Goal: Find contact information: Find contact information

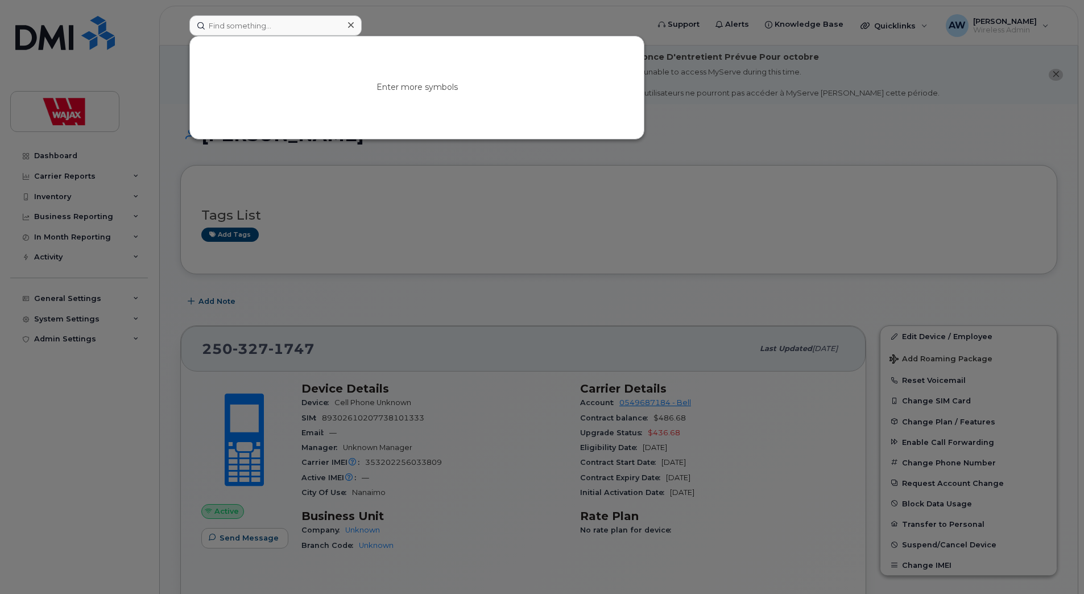
click at [302, 27] on input at bounding box center [275, 25] width 172 height 20
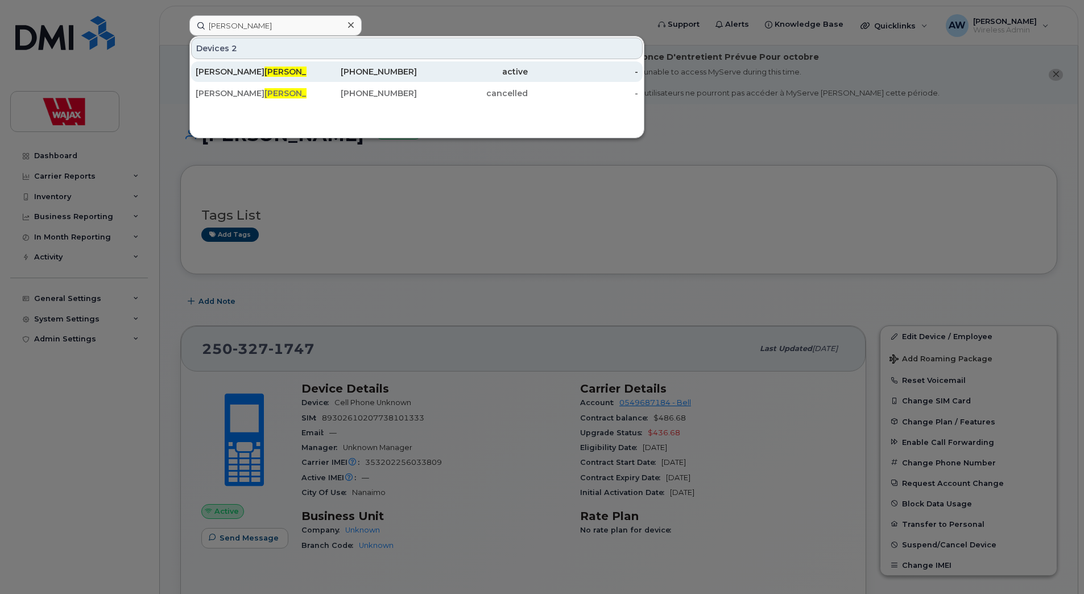
type input "Boomgaarden"
click at [297, 68] on div "Tim Boomgaarden" at bounding box center [251, 71] width 111 height 11
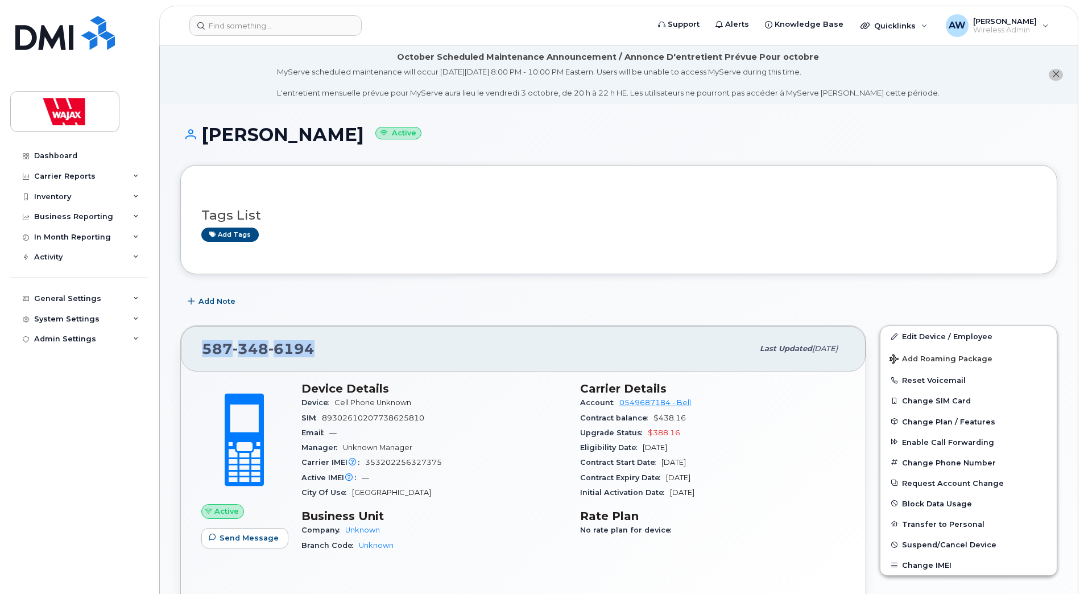
drag, startPoint x: 329, startPoint y: 348, endPoint x: 197, endPoint y: 354, distance: 132.0
click at [197, 354] on div "[PHONE_NUMBER] Last updated [DATE]" at bounding box center [523, 348] width 685 height 45
copy span "[PHONE_NUMBER]"
